Goal: Register for event/course

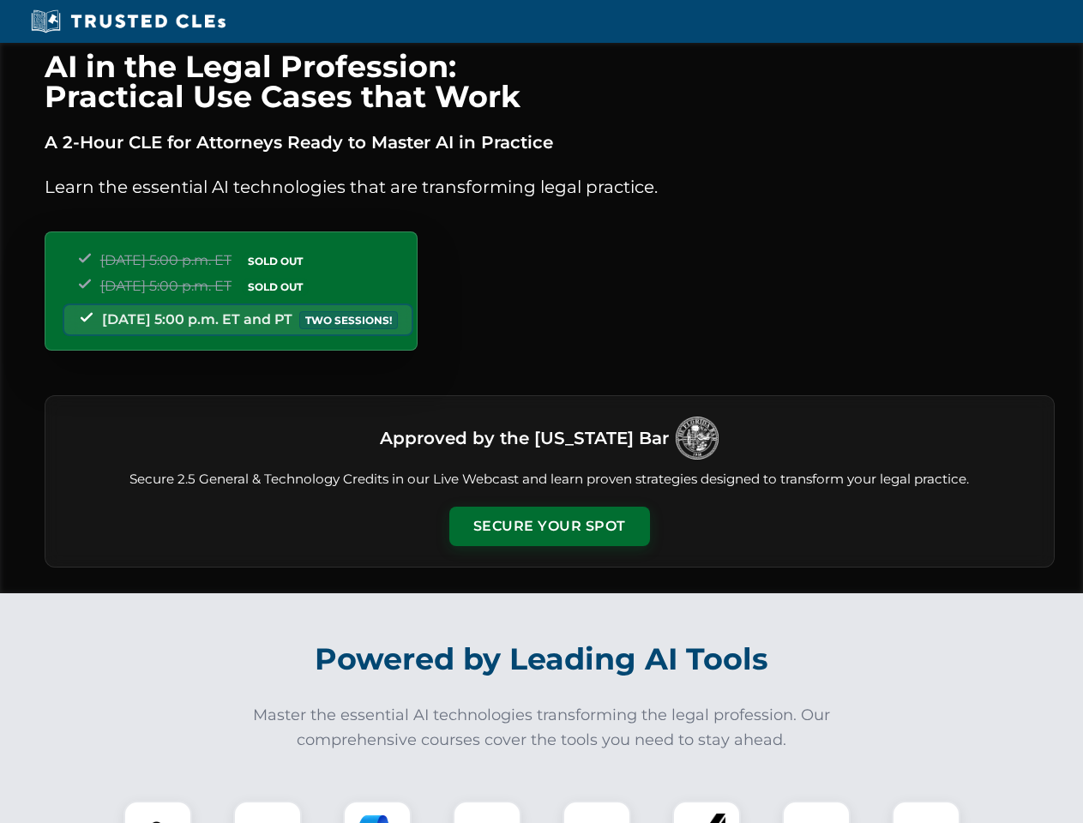
click at [549, 527] on button "Secure Your Spot" at bounding box center [549, 526] width 201 height 39
click at [158, 812] on img at bounding box center [158, 835] width 50 height 50
click at [268, 812] on div at bounding box center [267, 835] width 69 height 69
